Goal: Answer question/provide support

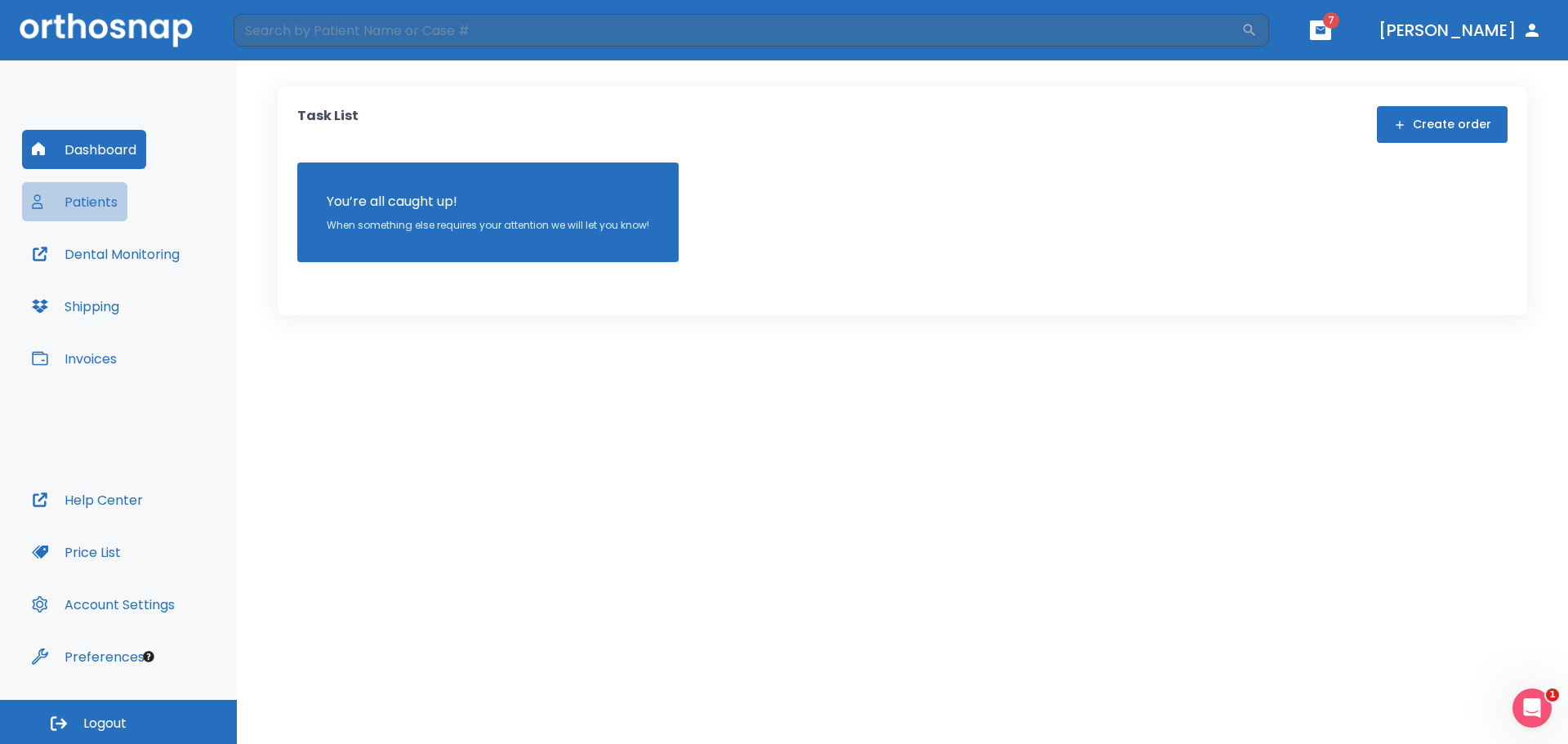
click at [92, 198] on button "Patients" at bounding box center [74, 201] width 105 height 39
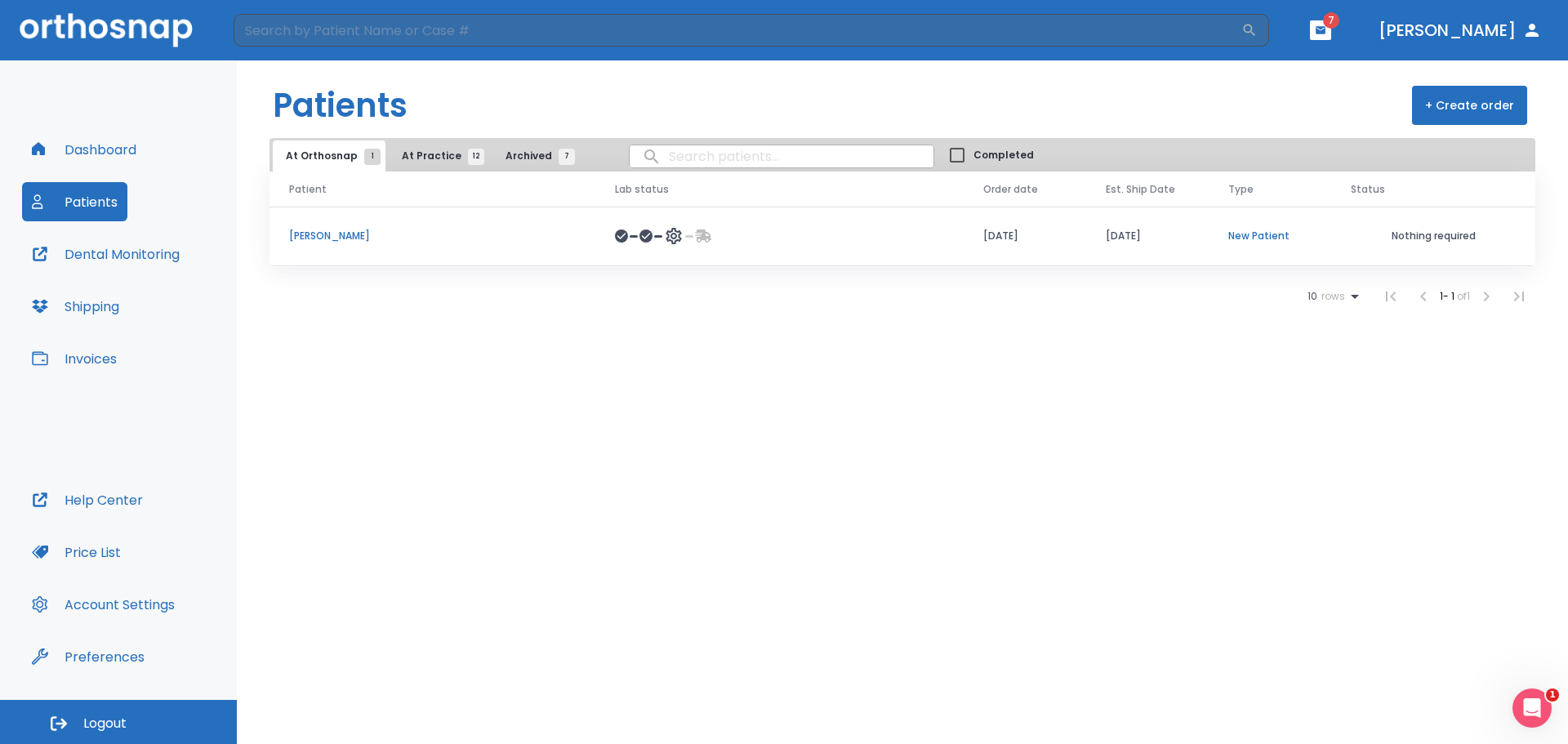
click at [349, 233] on p "[PERSON_NAME]" at bounding box center [432, 236] width 286 height 15
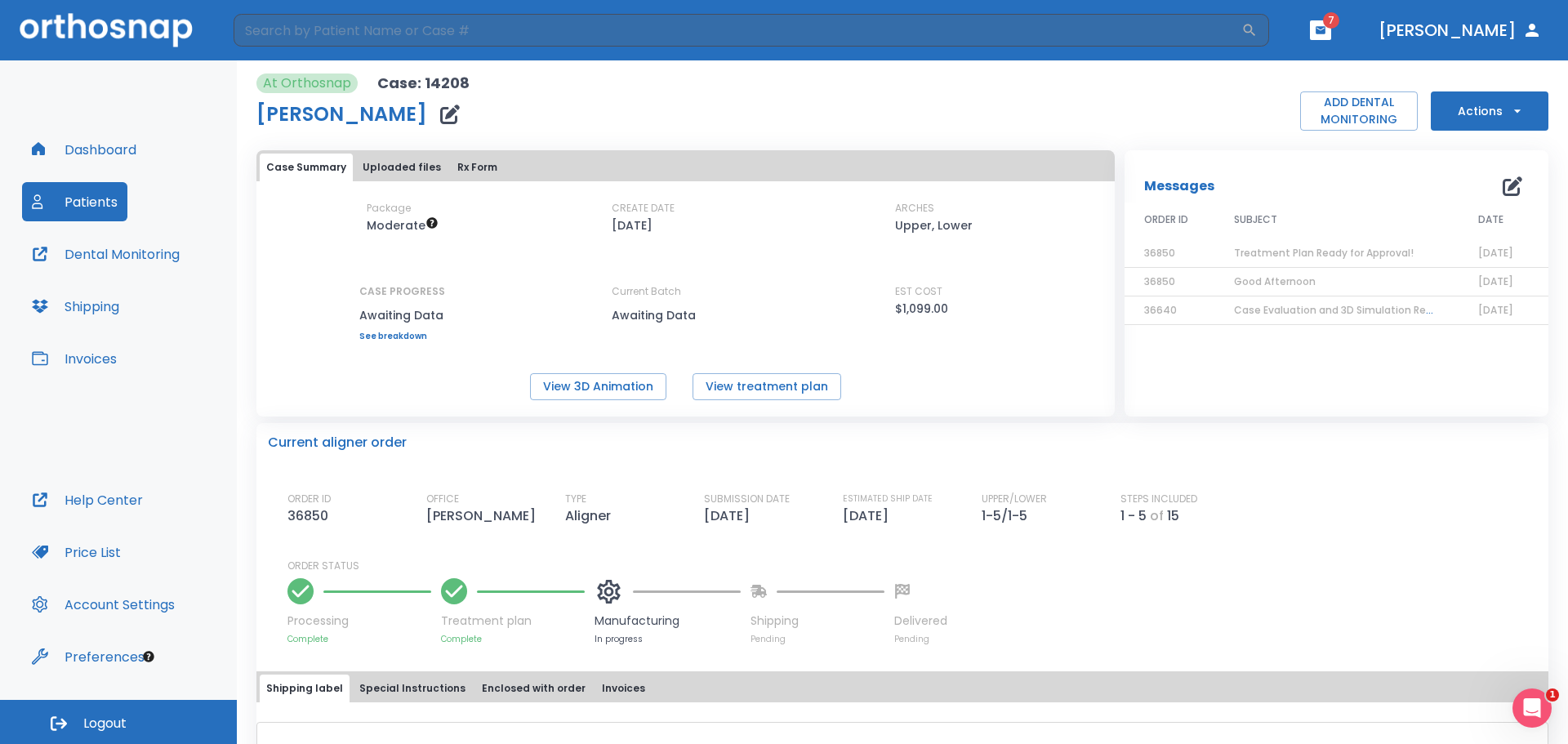
click at [1295, 253] on span "Treatment Plan Ready for Approval!" at bounding box center [1324, 252] width 179 height 14
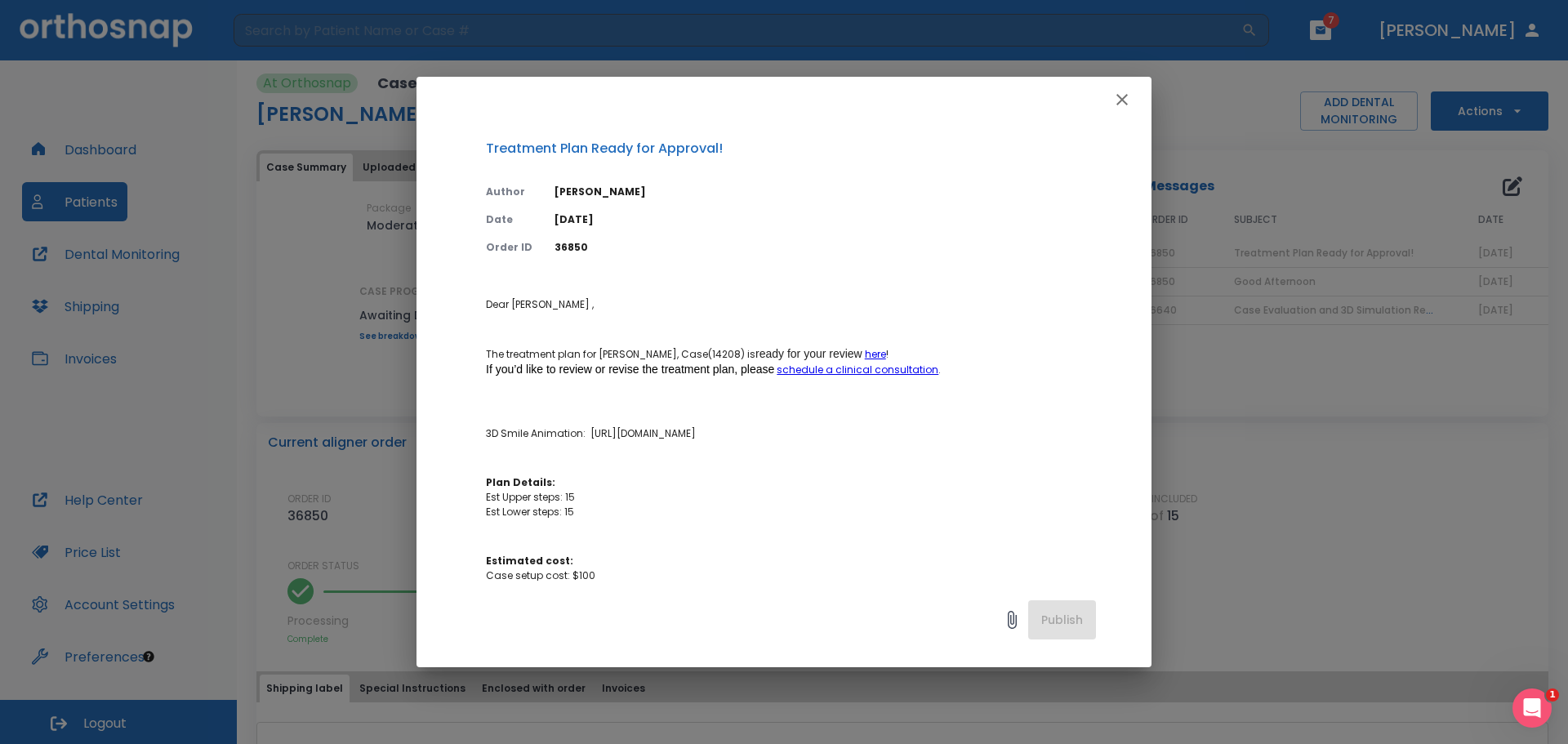
click at [1070, 614] on div "Publish" at bounding box center [784, 623] width 735 height 86
click at [1067, 620] on div "Publish" at bounding box center [784, 623] width 735 height 86
click at [1132, 97] on button "button" at bounding box center [1122, 100] width 33 height 33
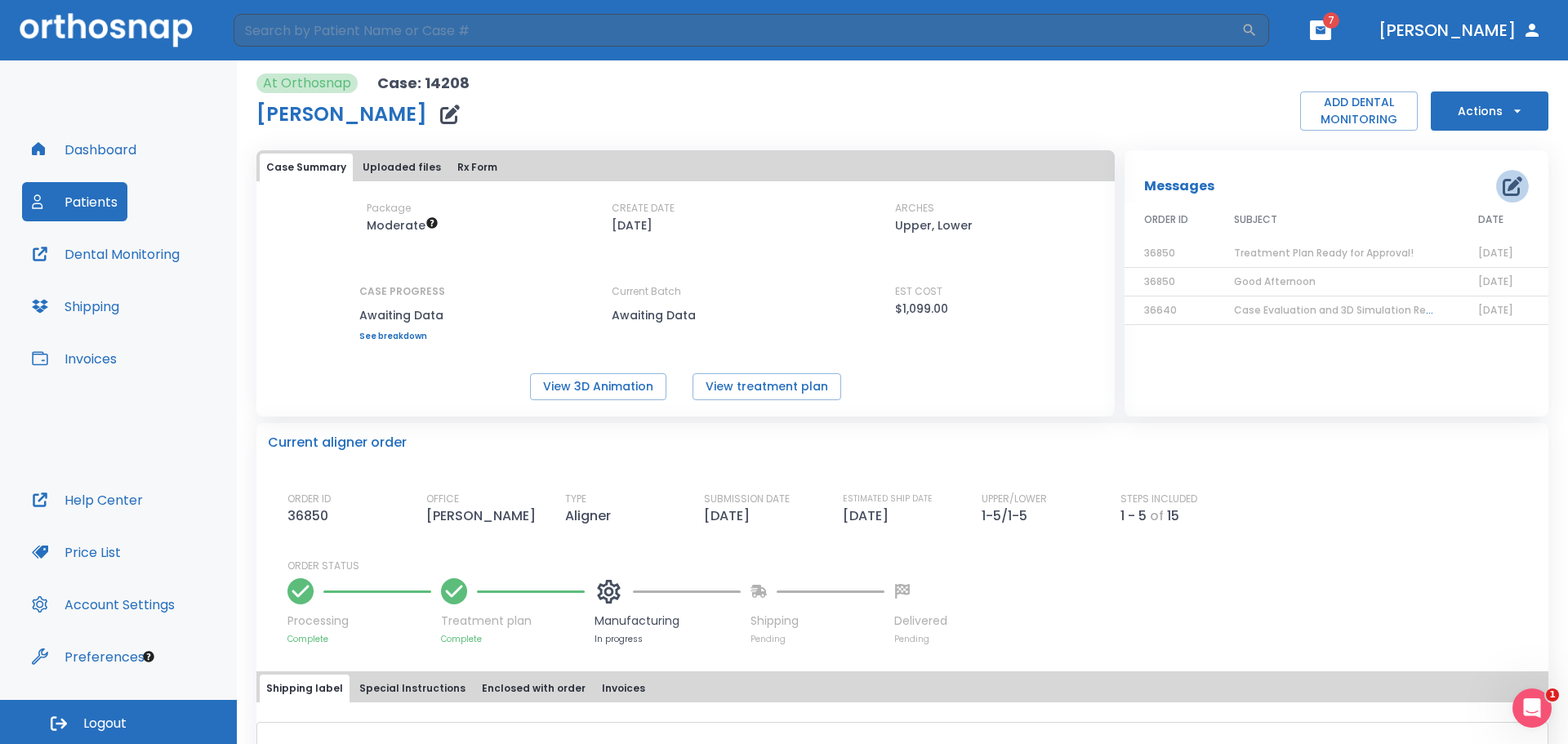
click at [1503, 185] on icon "button" at bounding box center [1512, 186] width 20 height 20
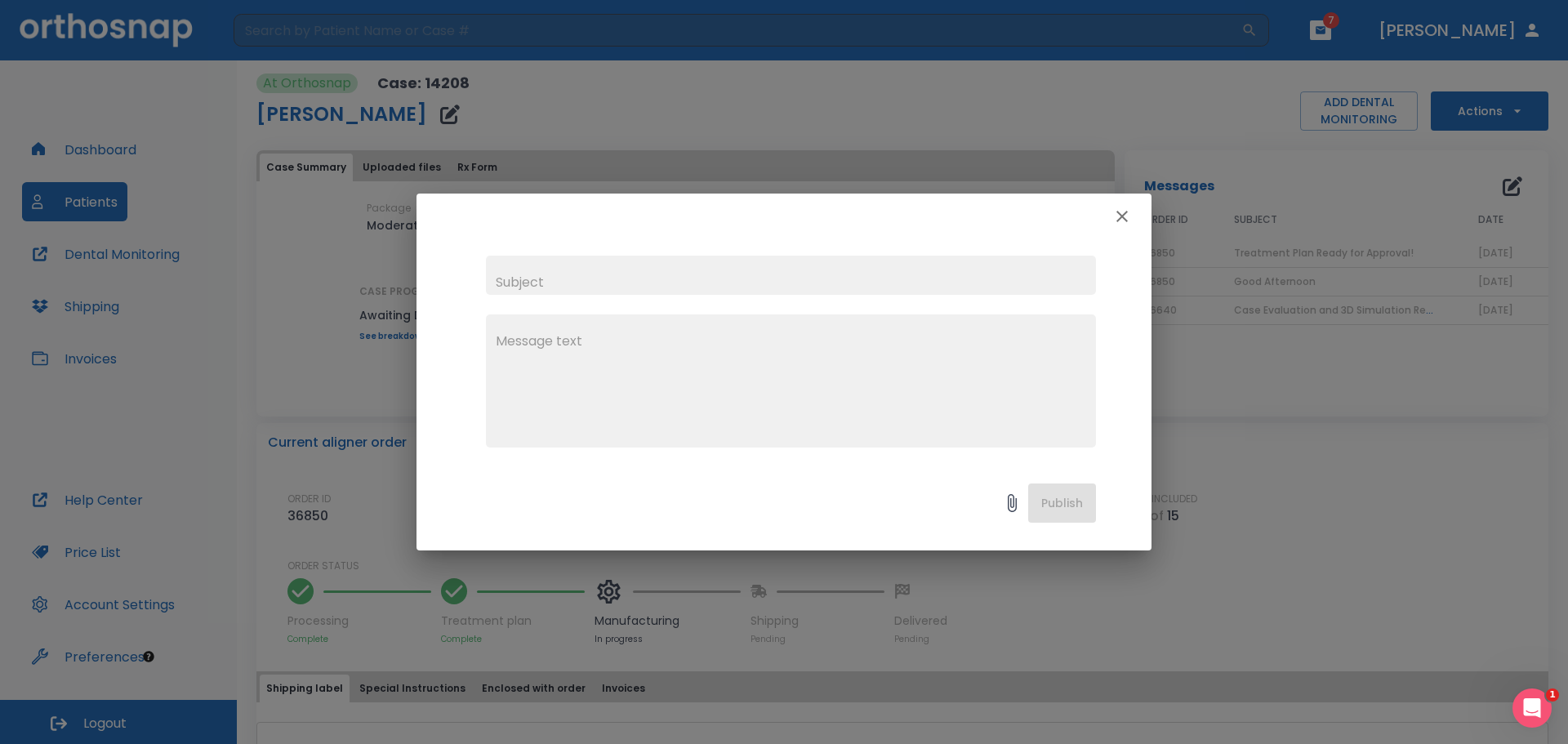
click at [593, 276] on input "text" at bounding box center [791, 275] width 610 height 39
type input "Good morning OrthoSnap team"
click at [603, 357] on textarea at bounding box center [791, 387] width 590 height 112
type textarea "y"
click at [575, 341] on textarea "case is is aproved" at bounding box center [791, 387] width 590 height 112
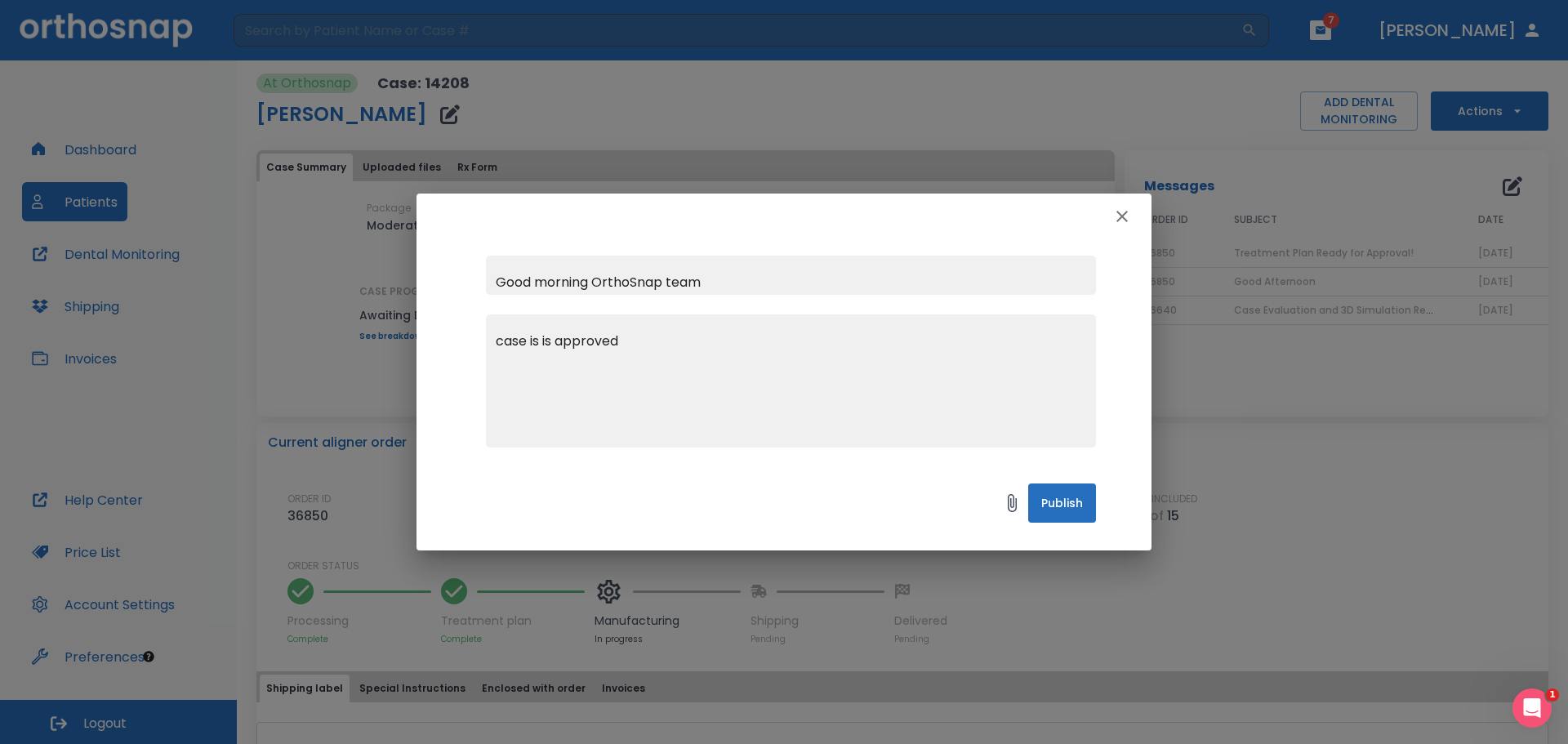
type textarea "case is is approved"
drag, startPoint x: 1064, startPoint y: 499, endPoint x: 1057, endPoint y: 509, distance: 12.2
click at [1060, 501] on button "Publish" at bounding box center [1062, 502] width 68 height 39
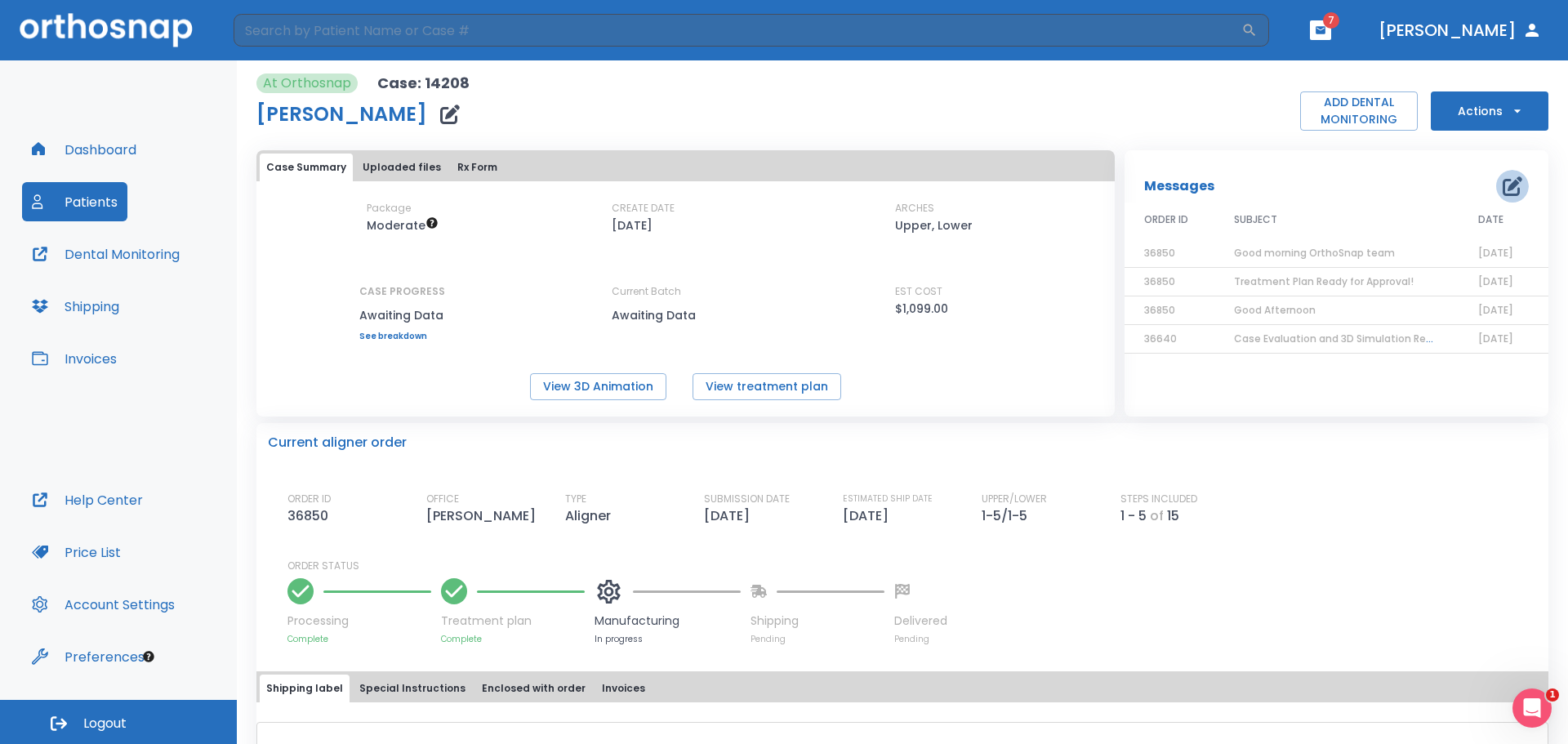
click at [1503, 183] on icon "button" at bounding box center [1512, 186] width 20 height 20
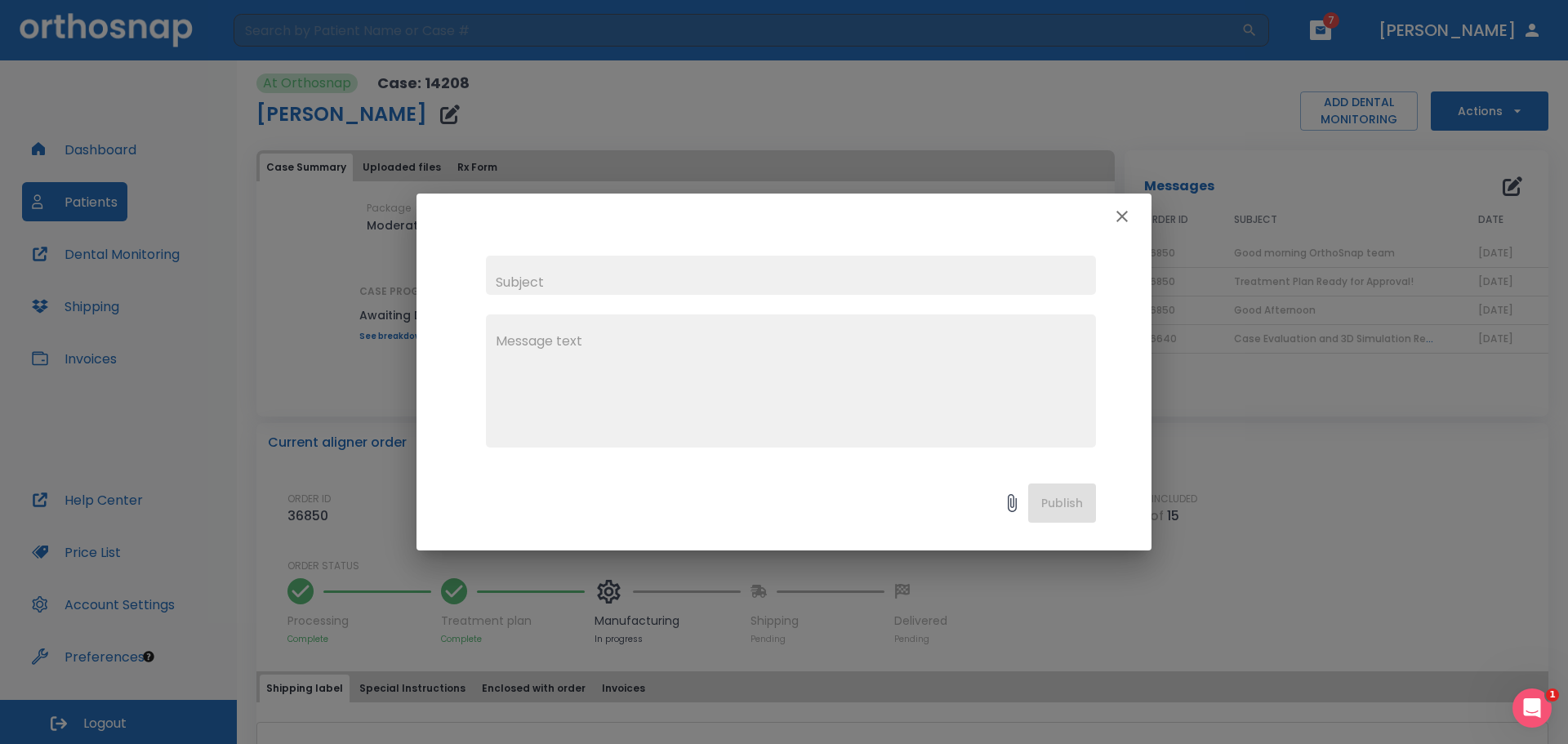
click at [526, 282] on input "text" at bounding box center [791, 275] width 610 height 39
type input "Good morning OrthoSnap team"
click at [590, 347] on textarea at bounding box center [791, 387] width 590 height 112
type textarea "we had a conversation with [PERSON_NAME]"
